Goal: Find specific page/section: Find specific page/section

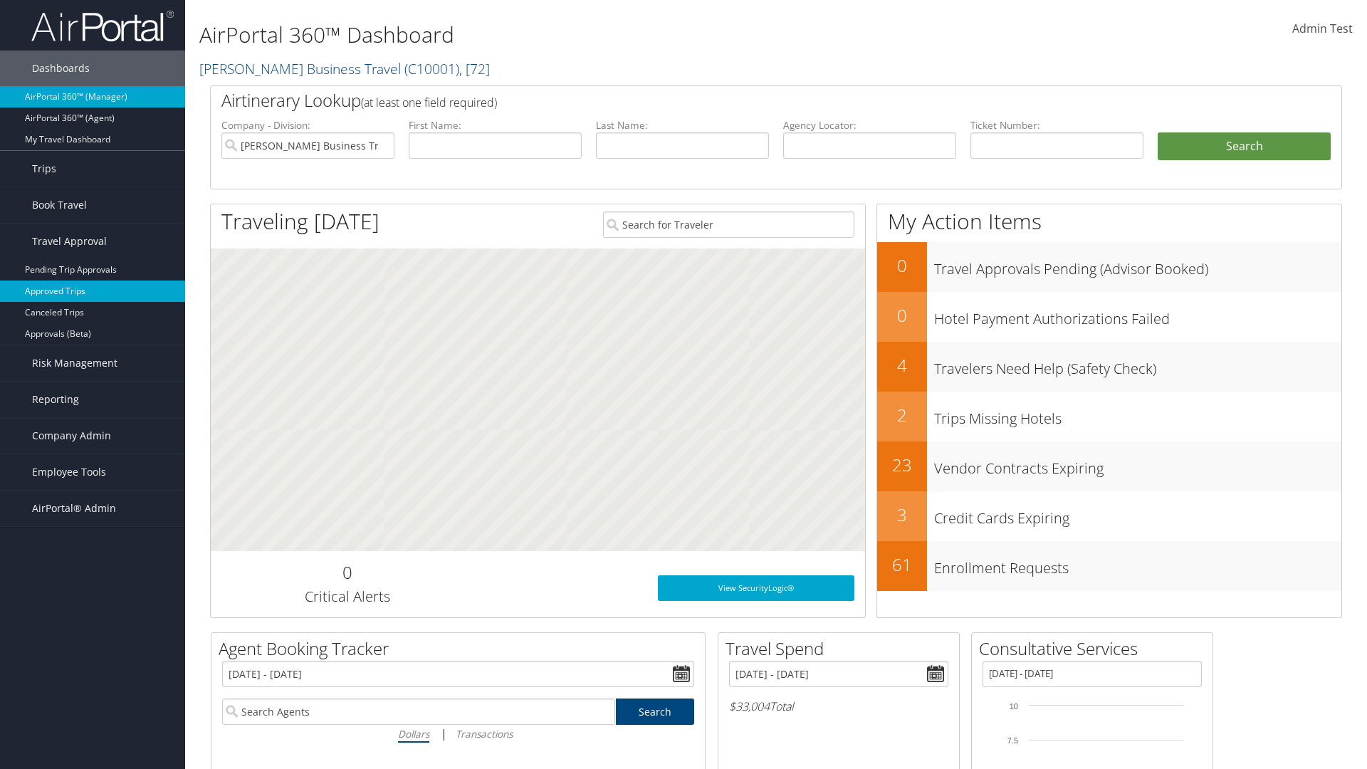
click at [93, 291] on link "Approved Trips" at bounding box center [92, 291] width 185 height 21
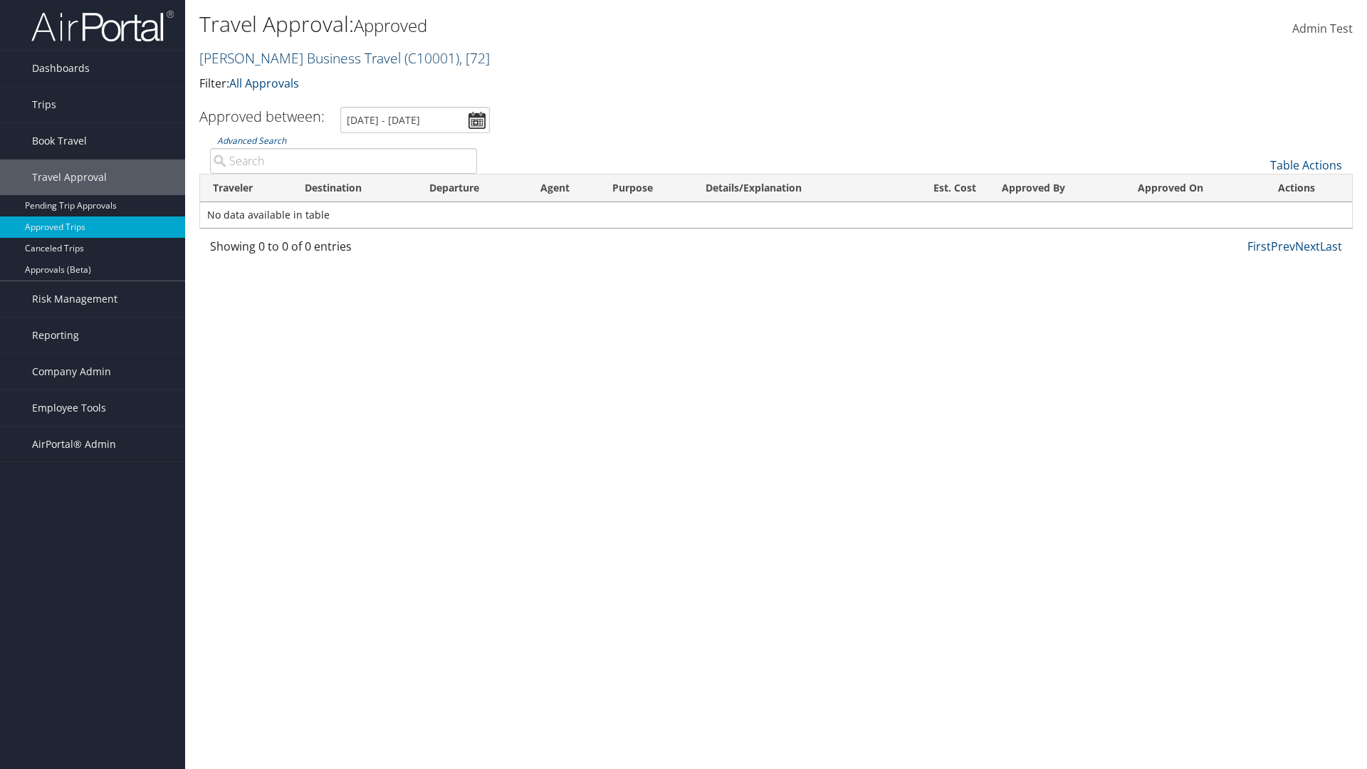
click at [293, 58] on link "[PERSON_NAME] Business Travel ( C10001 ) , [ 72 ]" at bounding box center [344, 57] width 290 height 19
click at [0, 0] on input "search" at bounding box center [0, 0] width 0 height 0
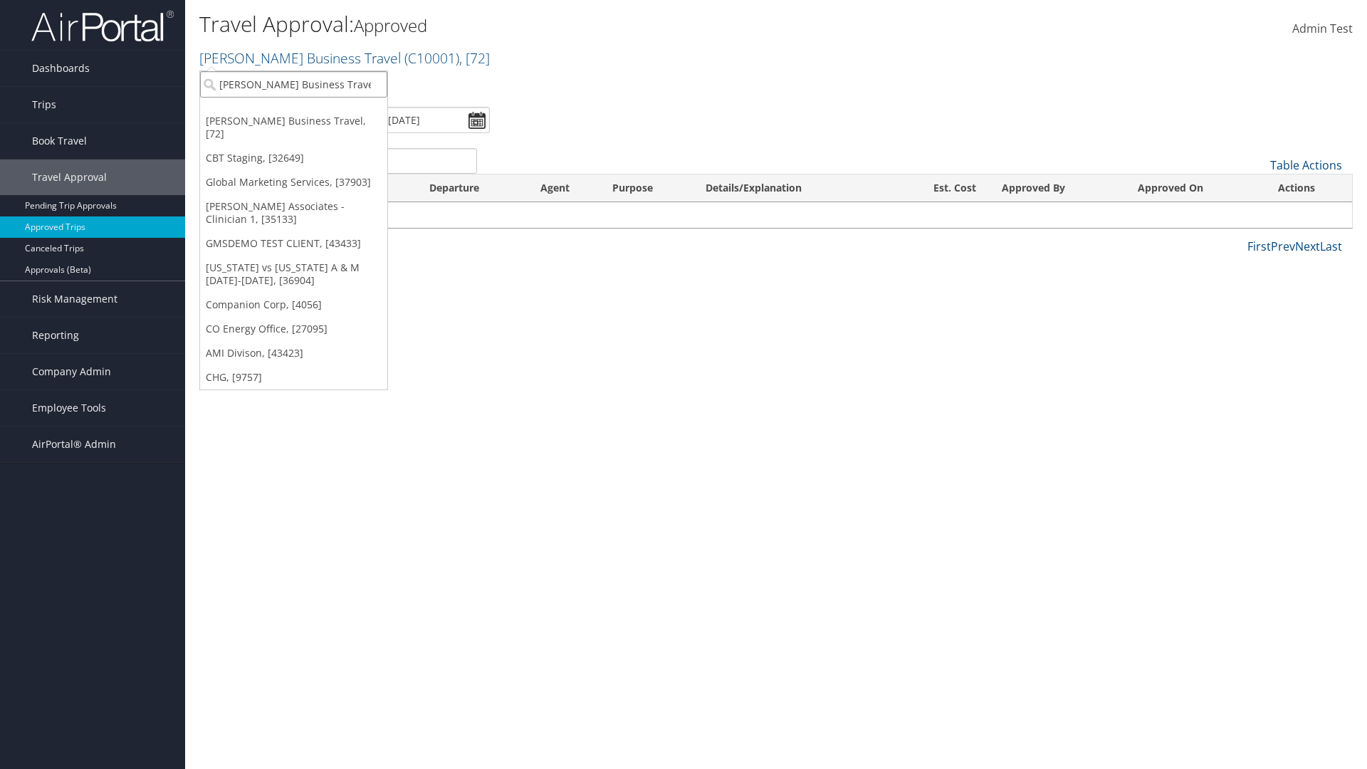
type input "[PERSON_NAME] Business Travel"
click at [313, 123] on div "Account" at bounding box center [313, 123] width 243 height 13
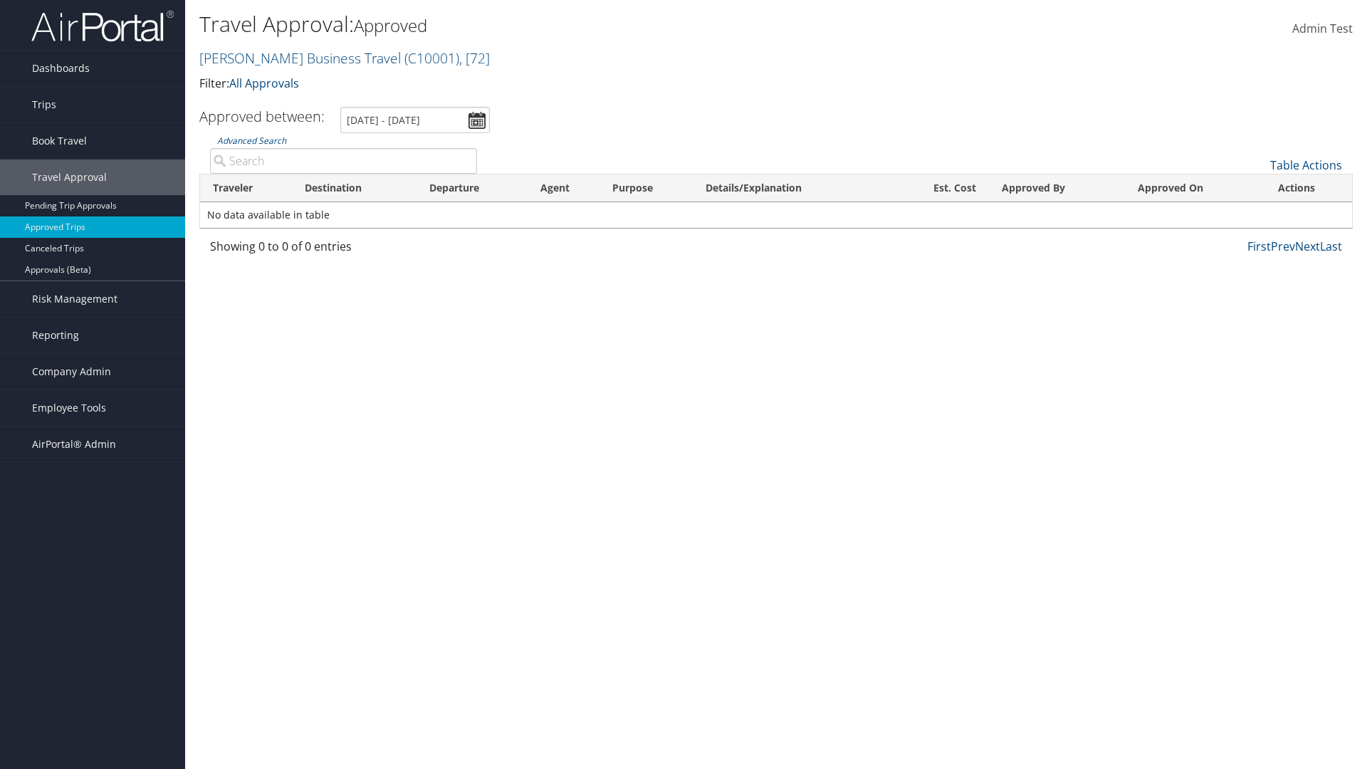
click at [343, 160] on input "Advanced Search" at bounding box center [343, 161] width 267 height 26
type input "[PERSON_NAME]"
